Goal: Transaction & Acquisition: Download file/media

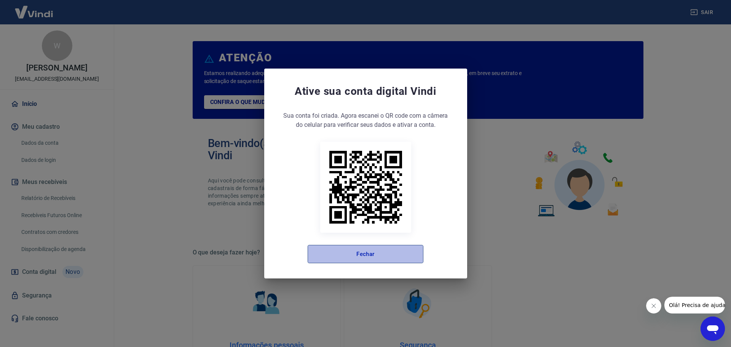
click at [386, 251] on button "Fechar" at bounding box center [366, 254] width 116 height 18
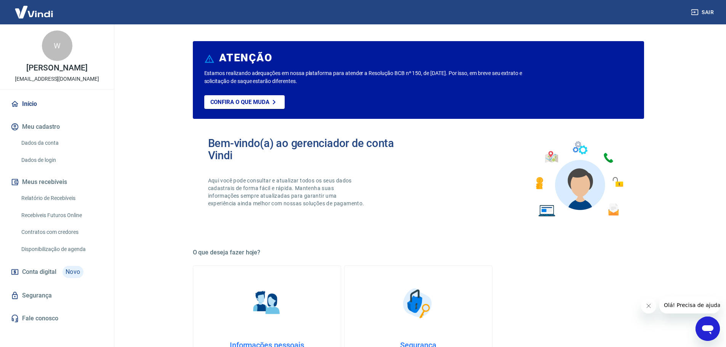
click at [35, 218] on link "Recebíveis Futuros Online" at bounding box center [61, 216] width 86 height 16
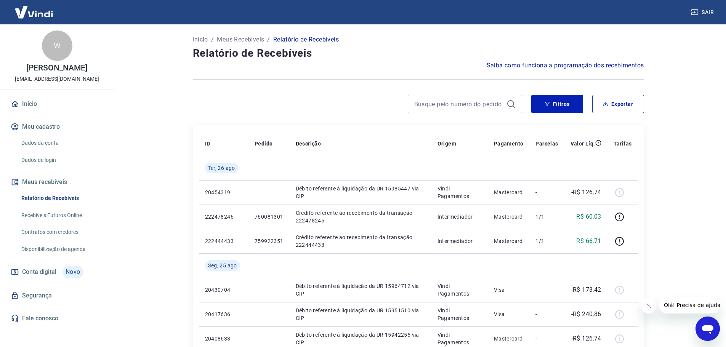
click at [61, 216] on link "Recebíveis Futuros Online" at bounding box center [61, 216] width 86 height 16
click at [621, 106] on button "Exportar" at bounding box center [618, 104] width 52 height 18
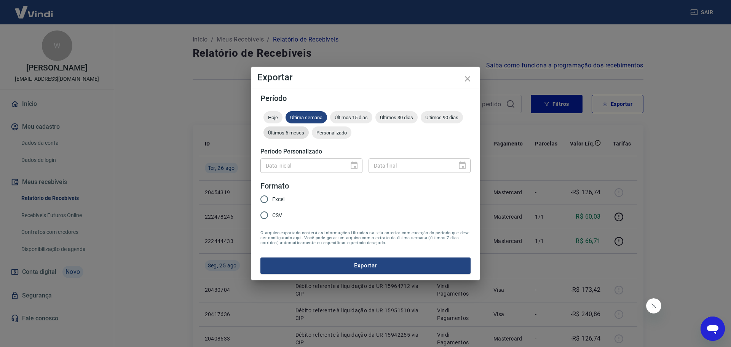
click at [293, 133] on span "Últimos 6 meses" at bounding box center [286, 133] width 45 height 6
drag, startPoint x: 363, startPoint y: 267, endPoint x: 229, endPoint y: 210, distance: 145.2
click at [189, 264] on div "Exportar Período Hoje Última semana Últimos 15 dias Últimos 30 dias Últimos 90 …" at bounding box center [365, 173] width 731 height 347
click at [267, 195] on input "Excel" at bounding box center [264, 199] width 16 height 16
radio input "true"
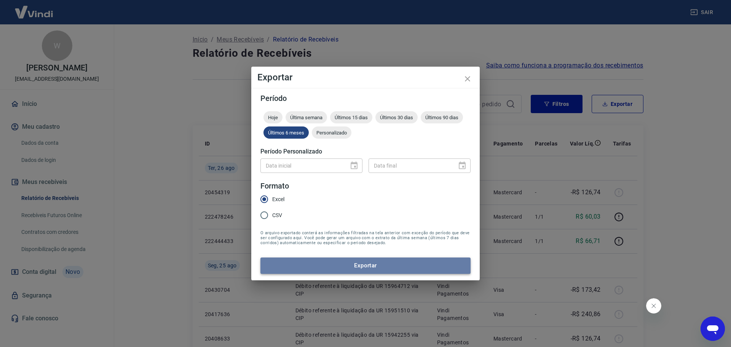
click at [356, 270] on button "Exportar" at bounding box center [366, 266] width 210 height 16
